Goal: Navigation & Orientation: Find specific page/section

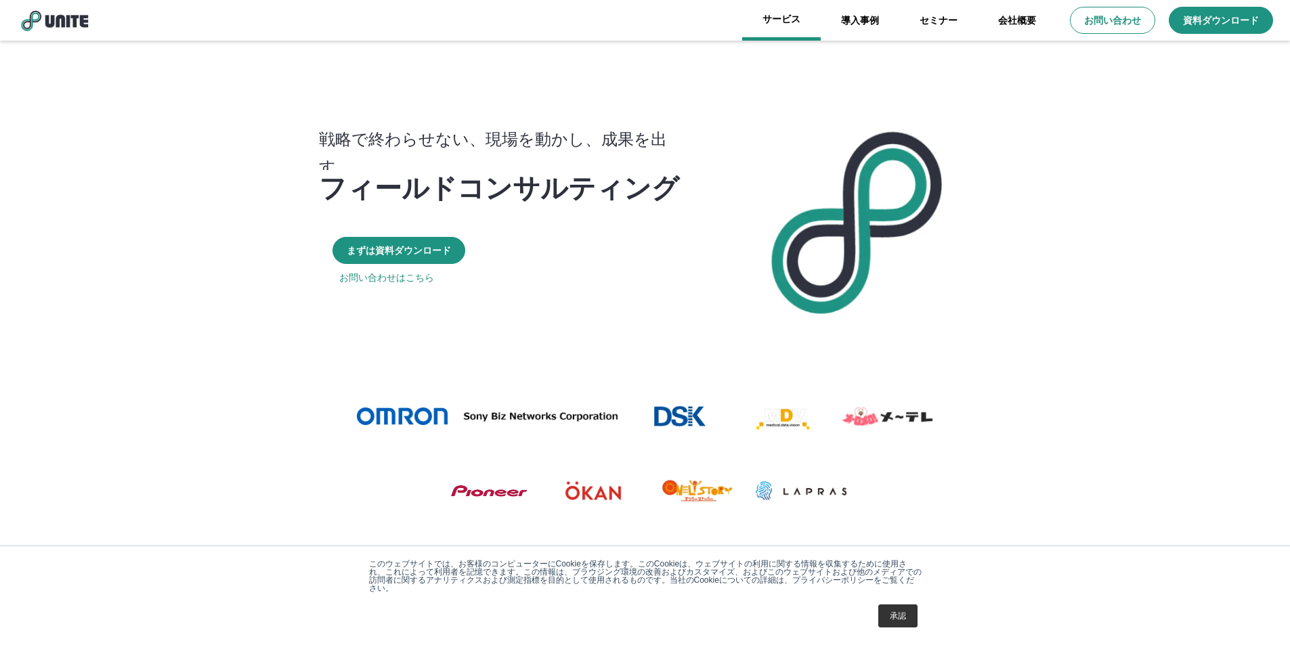
click at [797, 35] on link "サービス" at bounding box center [781, 20] width 79 height 41
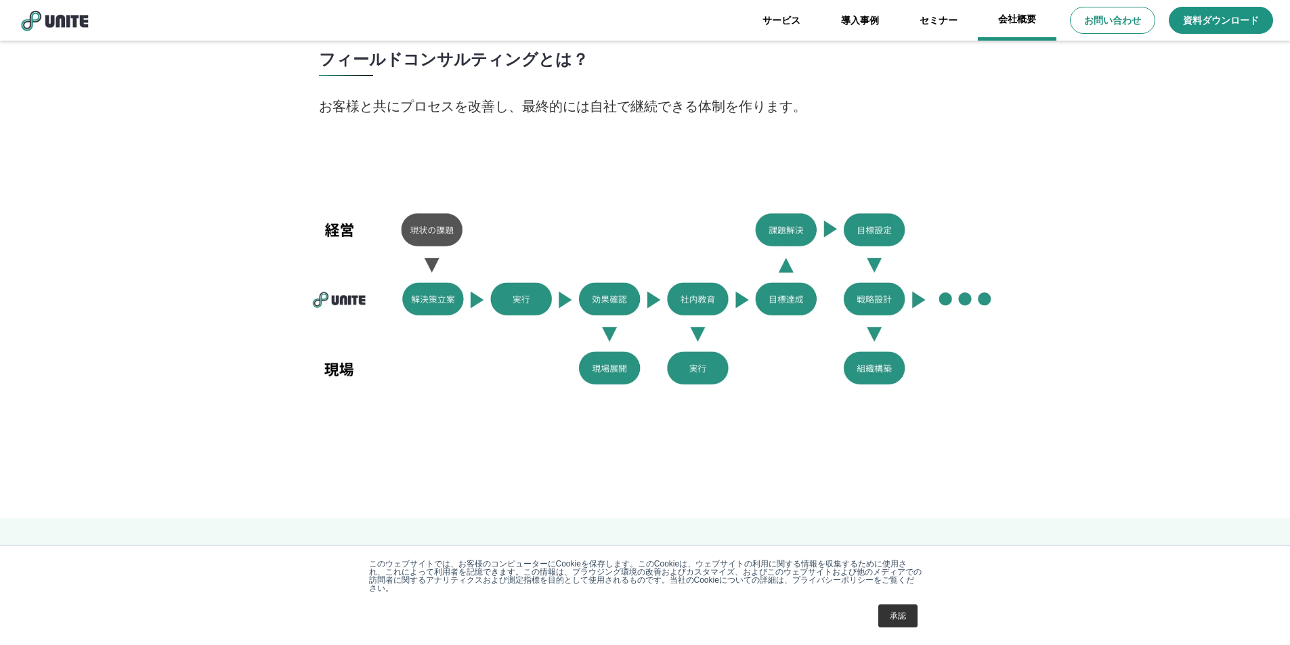
scroll to position [888, 0]
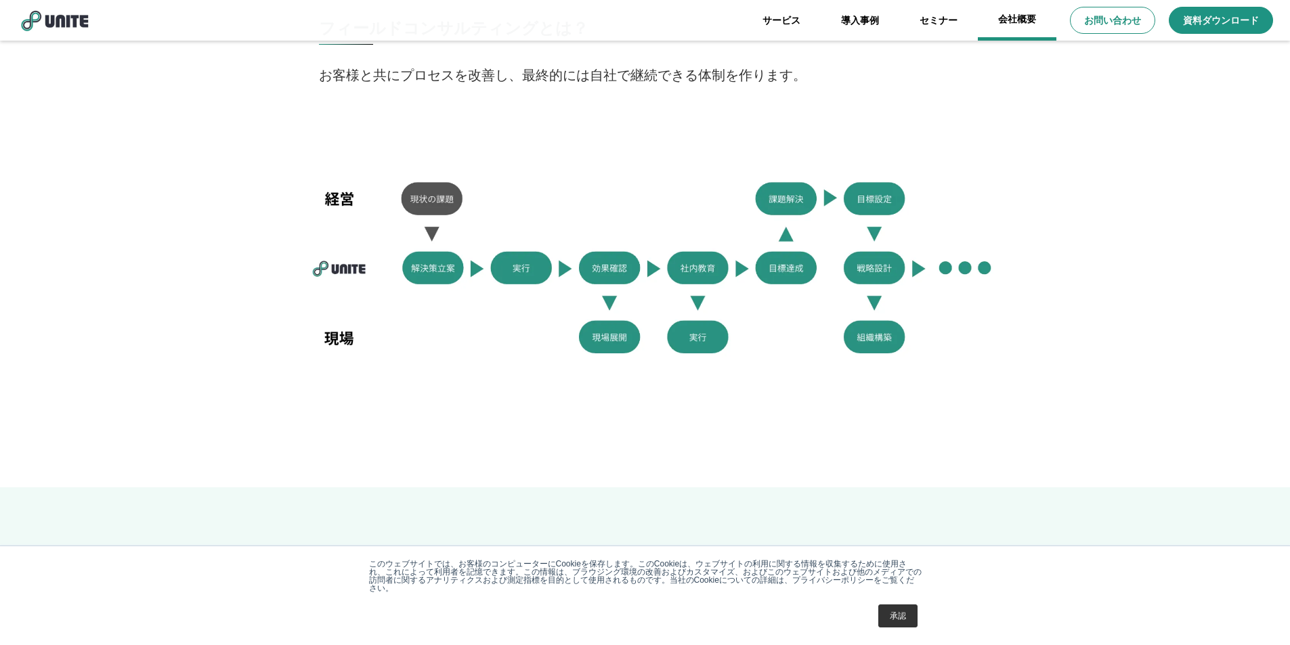
click at [994, 29] on link "会社概要" at bounding box center [1017, 20] width 79 height 41
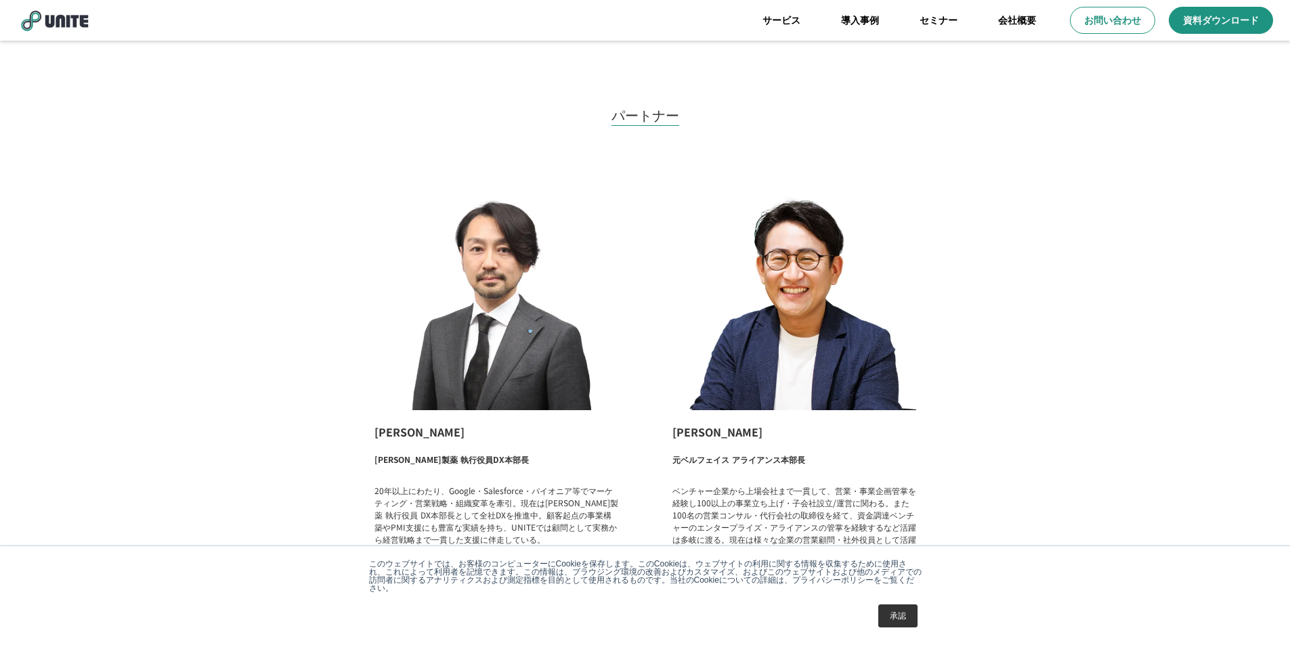
scroll to position [1692, 0]
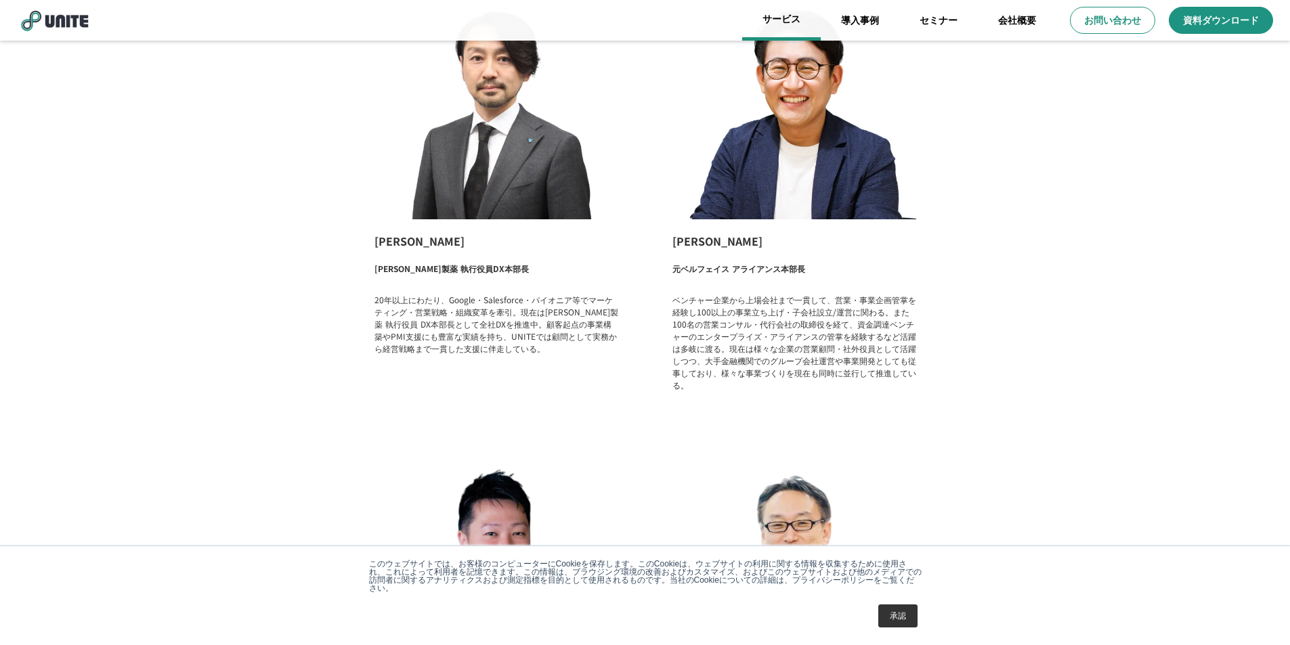
click at [791, 25] on link "サービス" at bounding box center [781, 20] width 79 height 41
click at [766, 28] on link "サービス" at bounding box center [781, 20] width 79 height 41
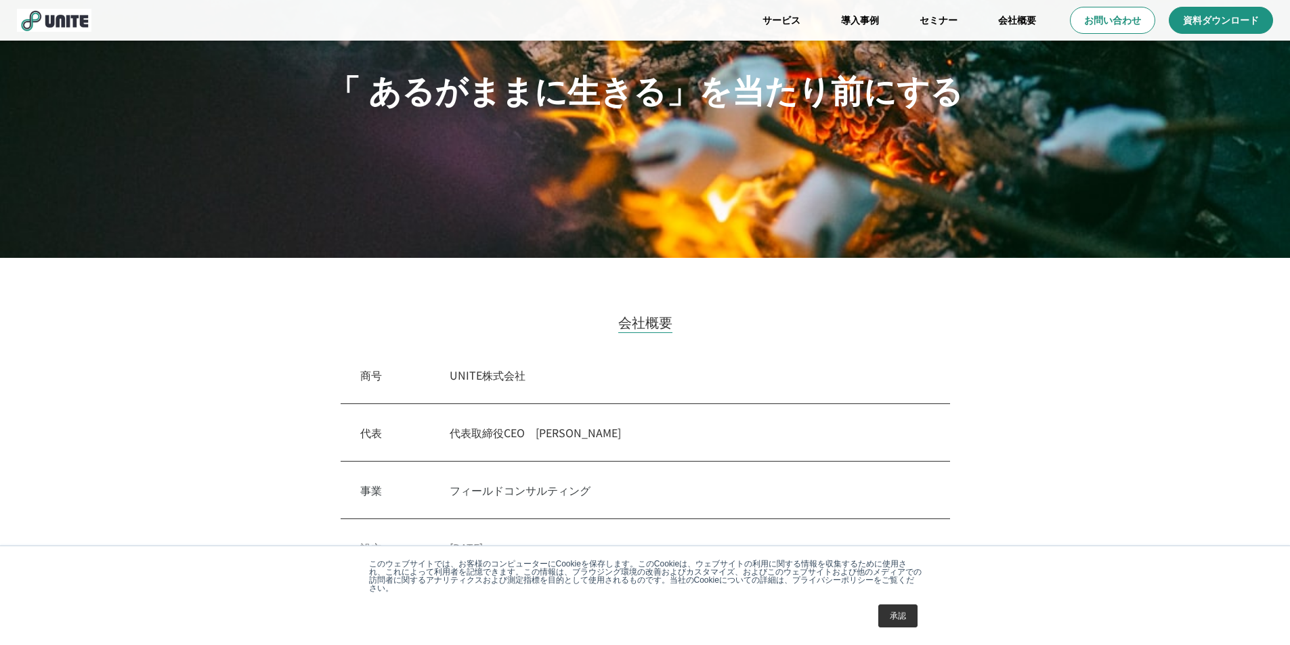
scroll to position [419, 0]
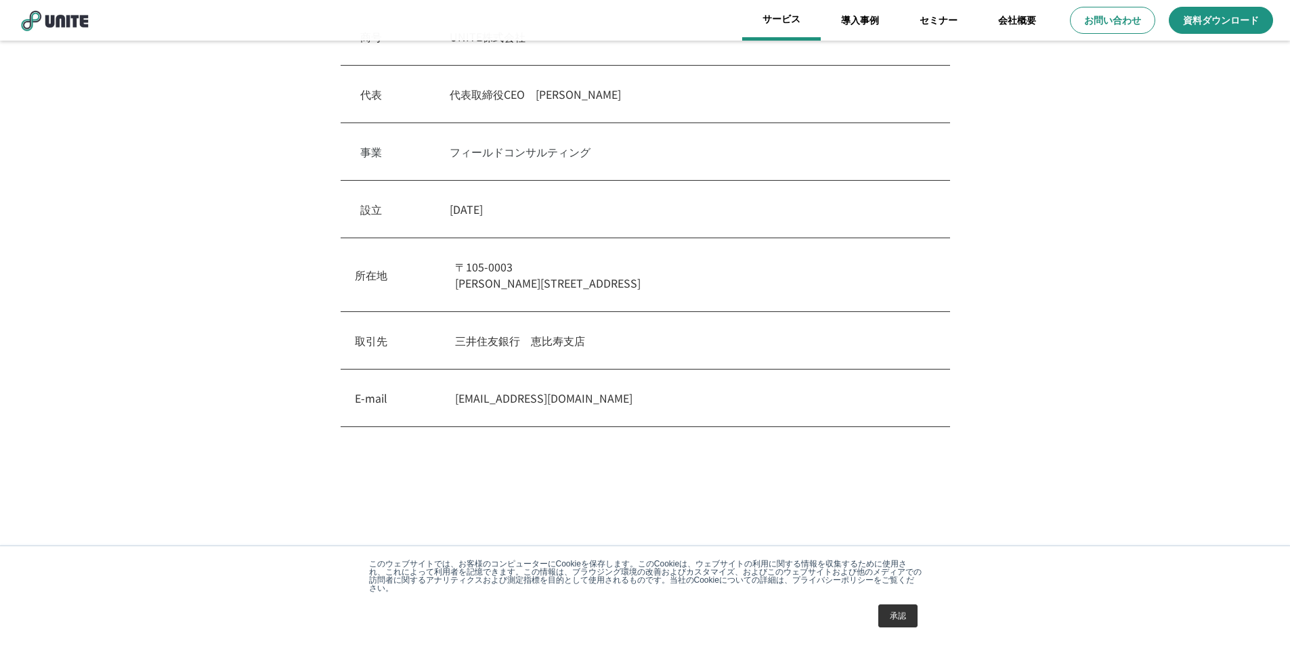
click at [795, 29] on link "サービス" at bounding box center [781, 20] width 79 height 41
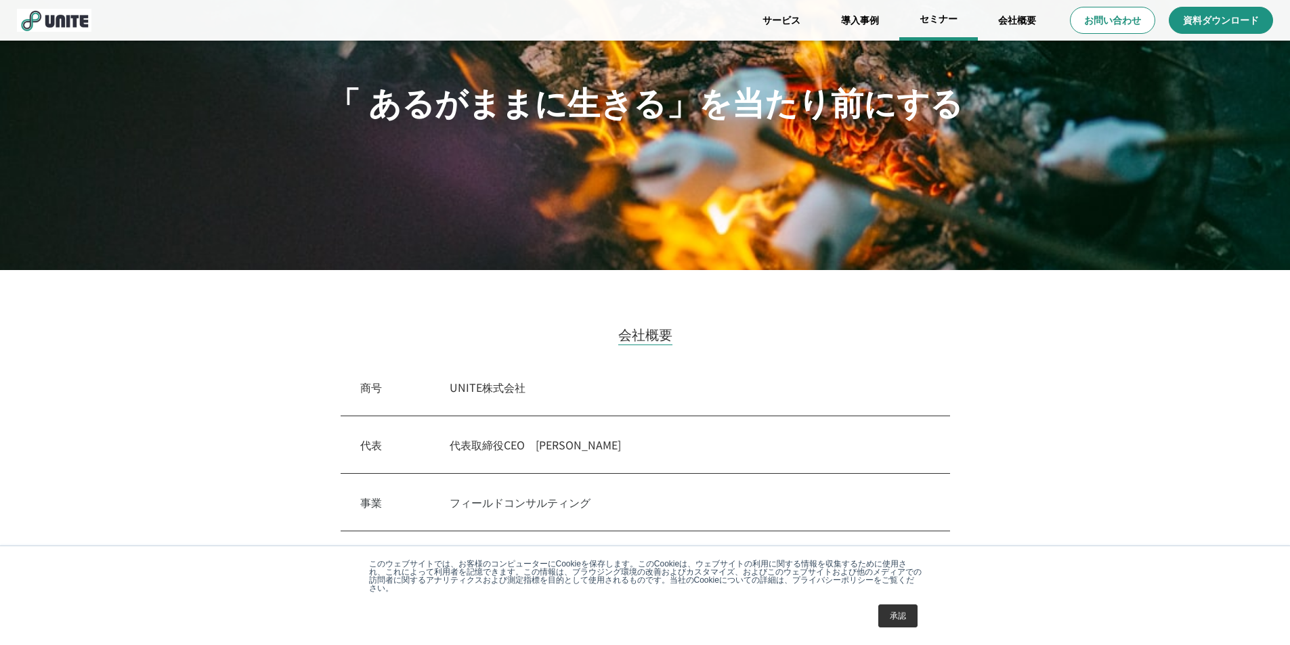
scroll to position [0, 0]
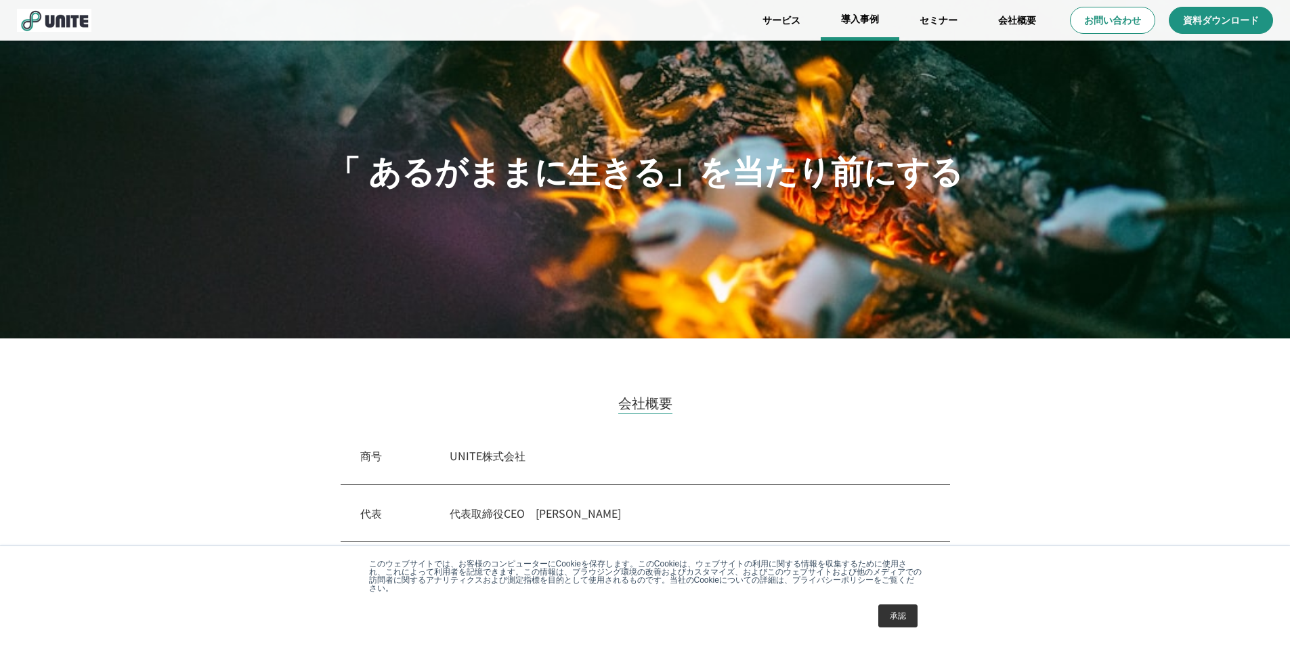
click at [879, 16] on link "導入事例" at bounding box center [859, 20] width 79 height 41
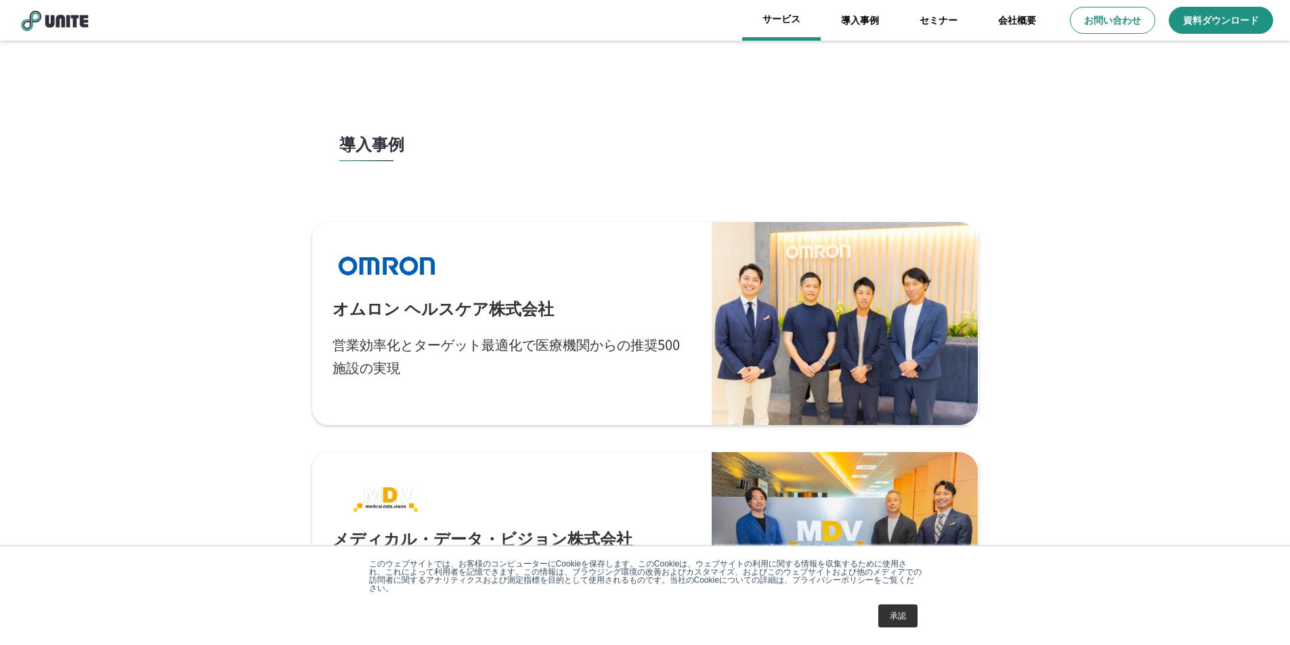
click at [776, 26] on link "サービス" at bounding box center [781, 20] width 79 height 41
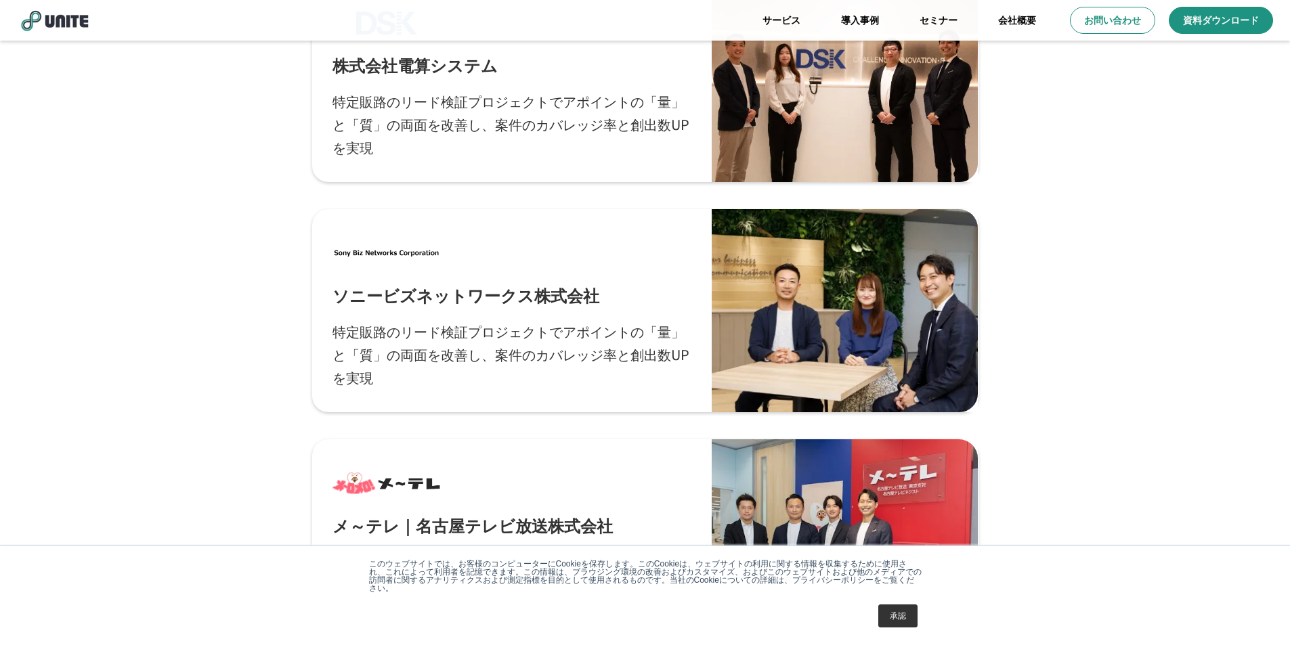
scroll to position [487, 0]
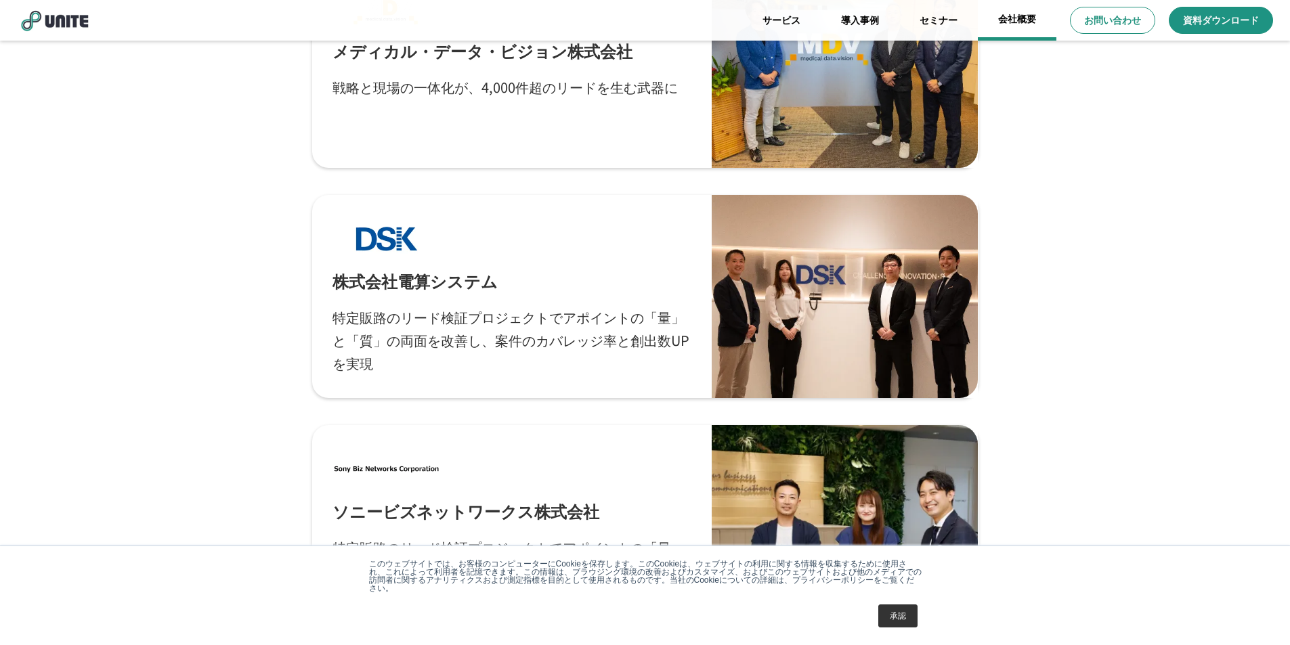
click at [1017, 26] on link "会社概要" at bounding box center [1017, 20] width 79 height 41
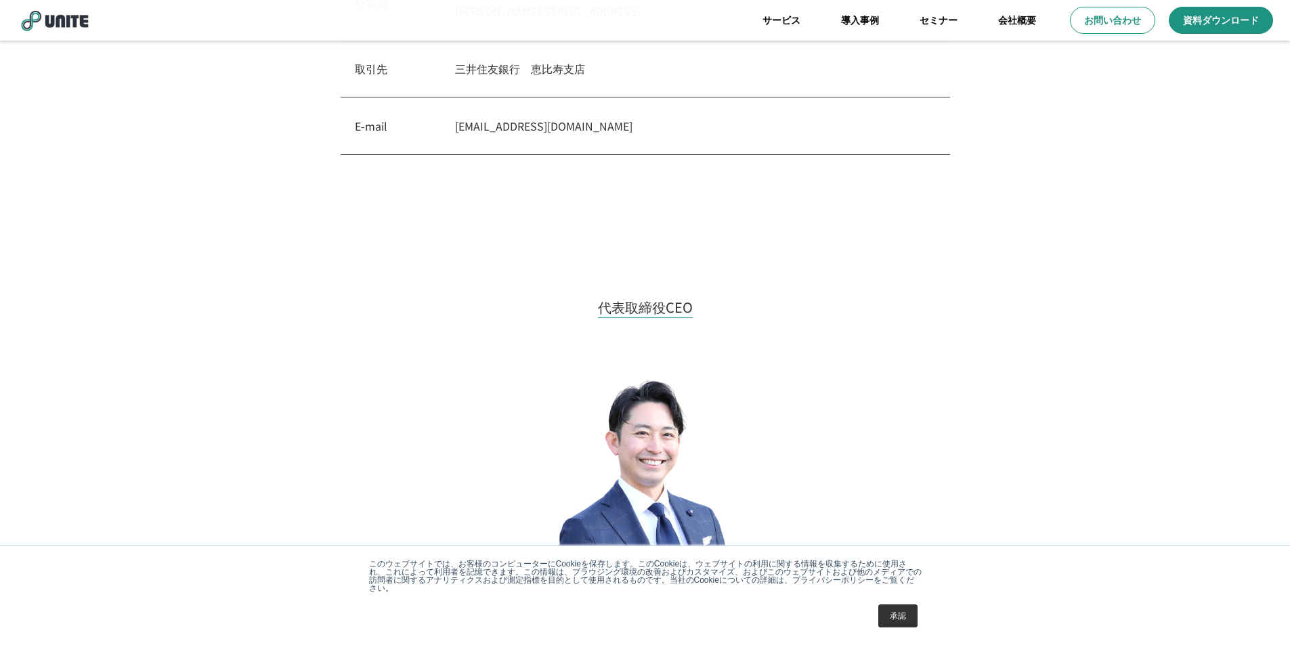
scroll to position [690, 0]
click at [792, 24] on link "サービス" at bounding box center [781, 20] width 79 height 41
click at [874, 22] on link "導入事例" at bounding box center [859, 20] width 79 height 41
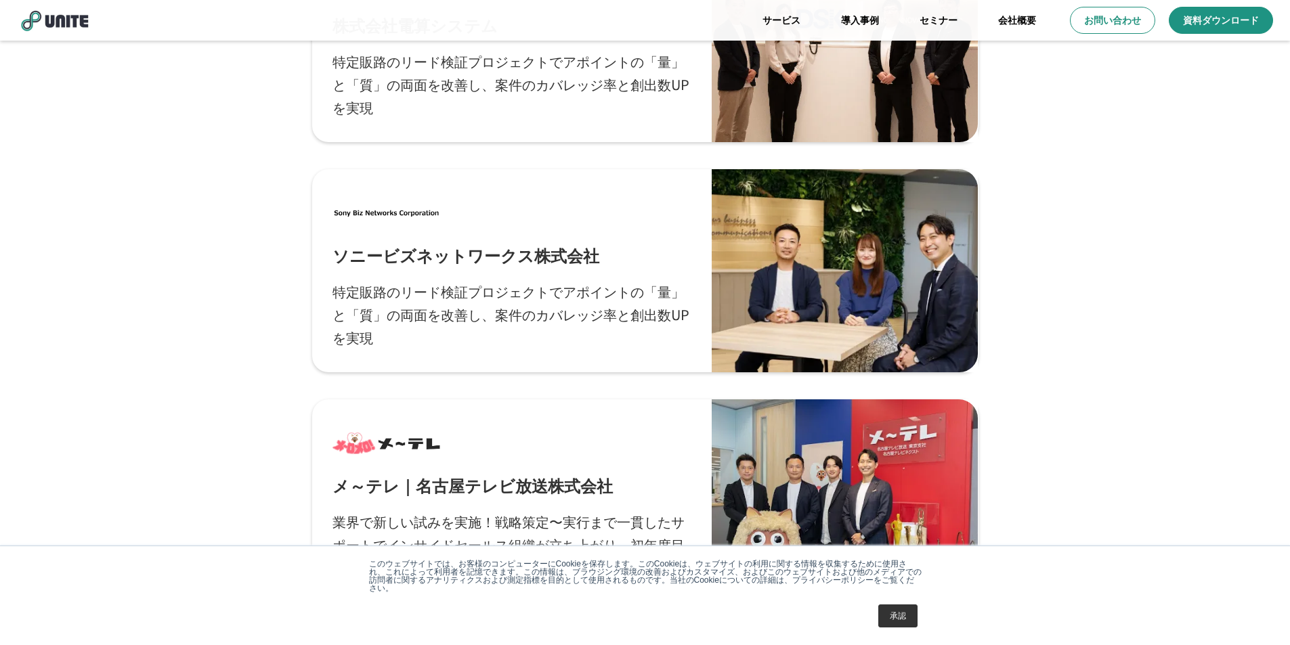
scroll to position [745, 0]
